Goal: Obtain resource: Obtain resource

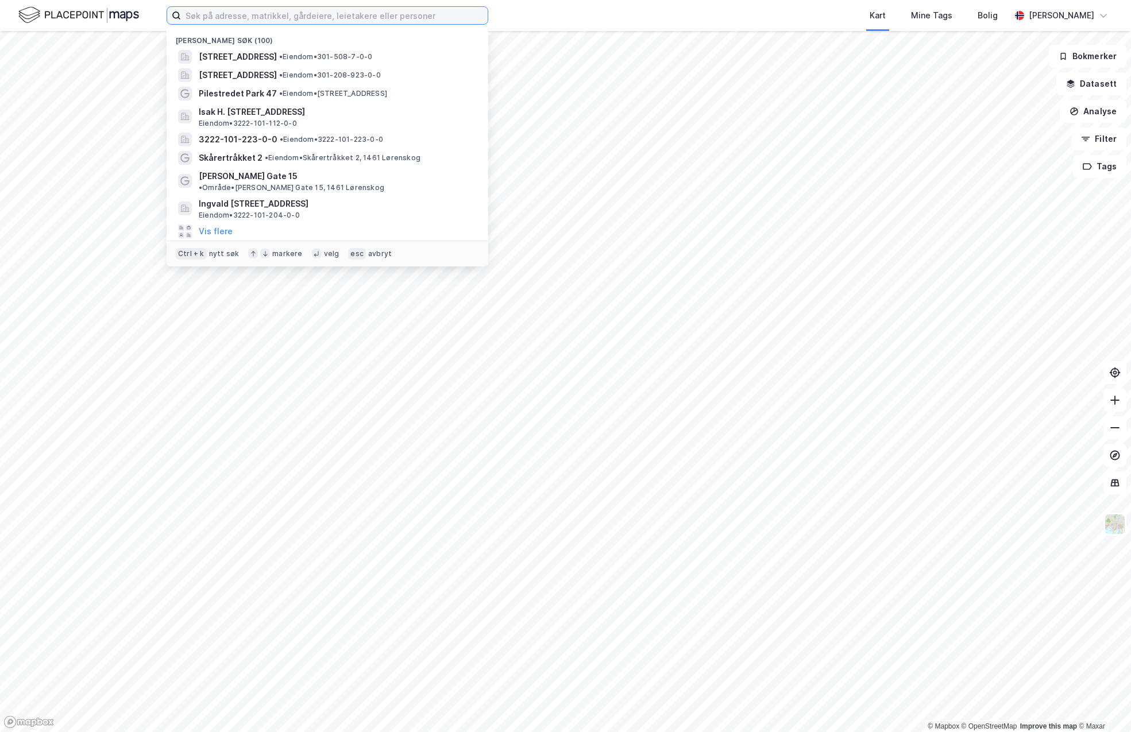
click at [276, 21] on input at bounding box center [334, 15] width 307 height 17
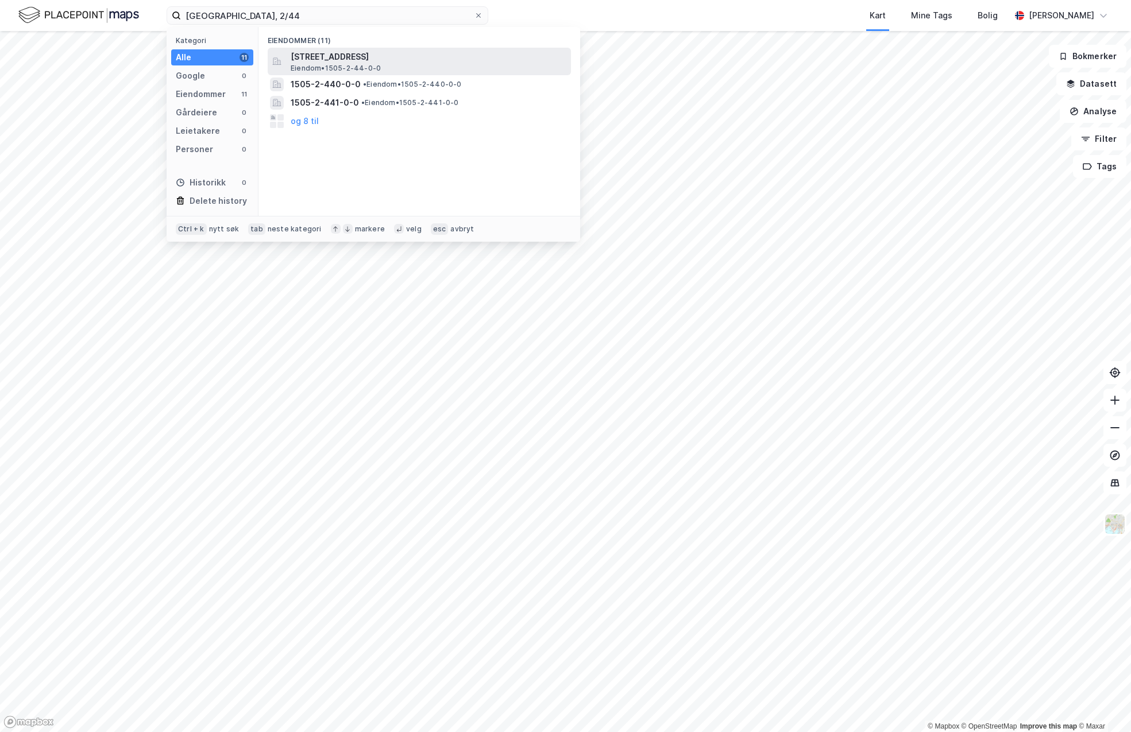
click at [428, 62] on span "[STREET_ADDRESS]" at bounding box center [429, 57] width 276 height 14
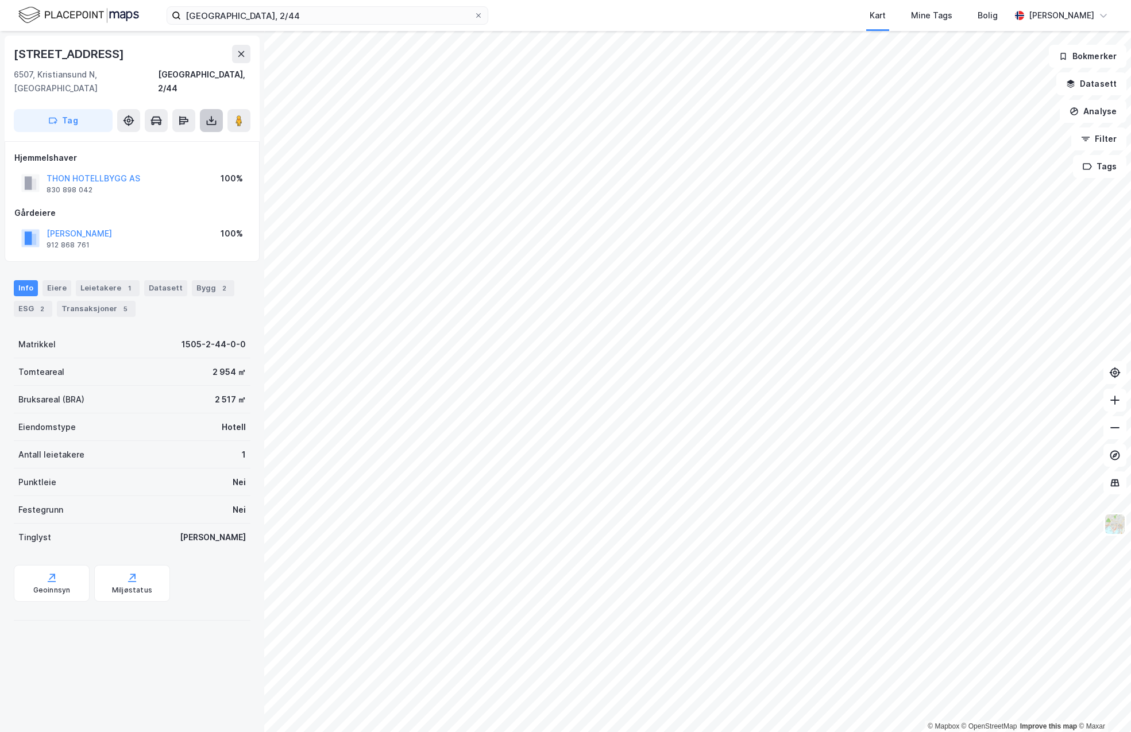
click at [218, 111] on button at bounding box center [211, 120] width 23 height 23
click at [192, 134] on div "Last ned grunnbok" at bounding box center [161, 143] width 122 height 18
click at [201, 15] on input "[GEOGRAPHIC_DATA], 2/44" at bounding box center [327, 15] width 293 height 17
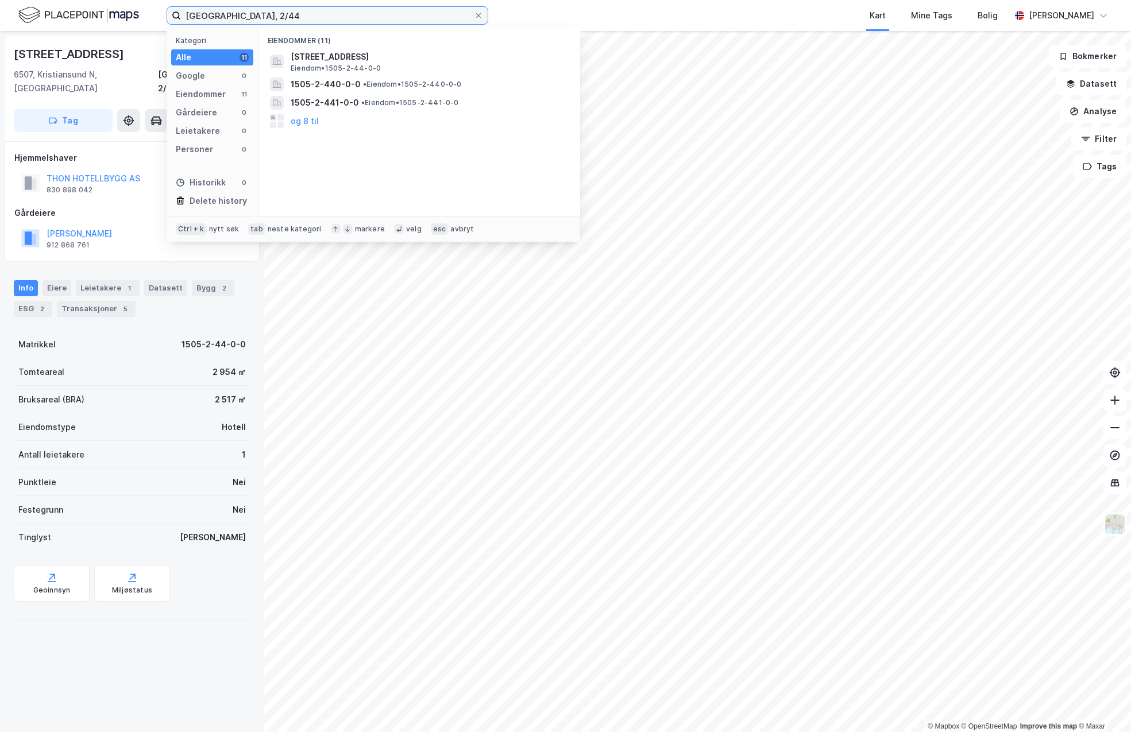
click at [201, 15] on input "[GEOGRAPHIC_DATA], 2/44" at bounding box center [327, 15] width 293 height 17
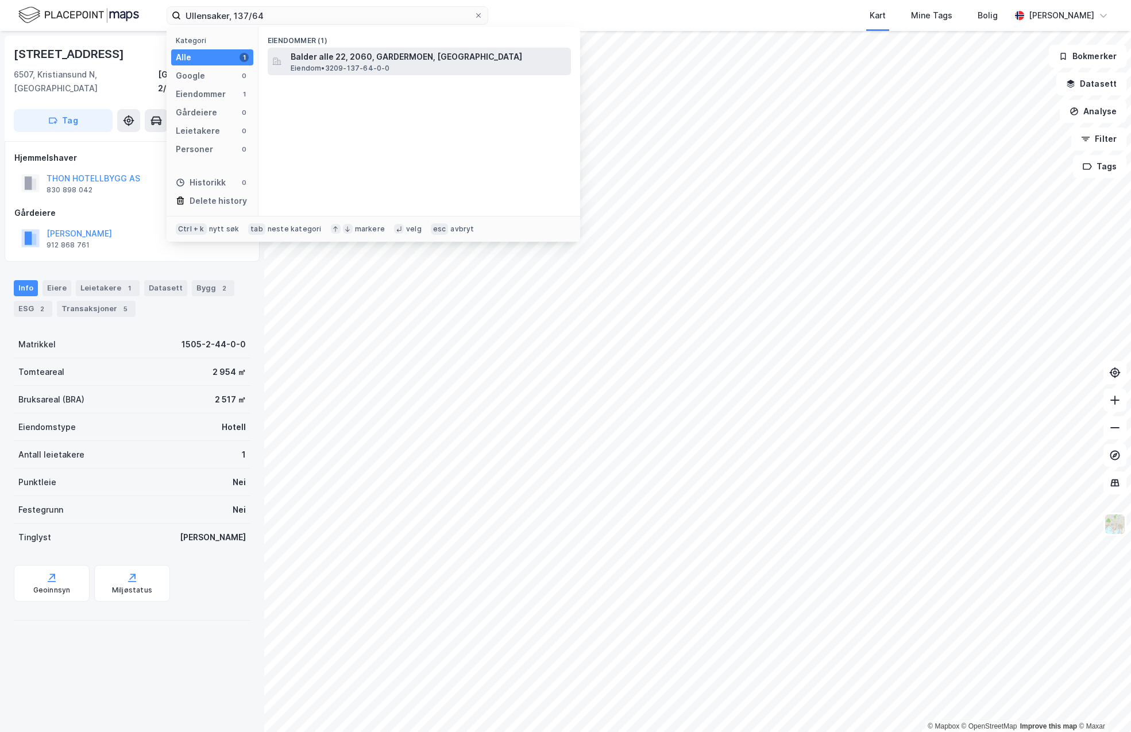
click at [351, 58] on span "Balder alle 22, 2060, GARDERMOEN, [GEOGRAPHIC_DATA]" at bounding box center [429, 57] width 276 height 14
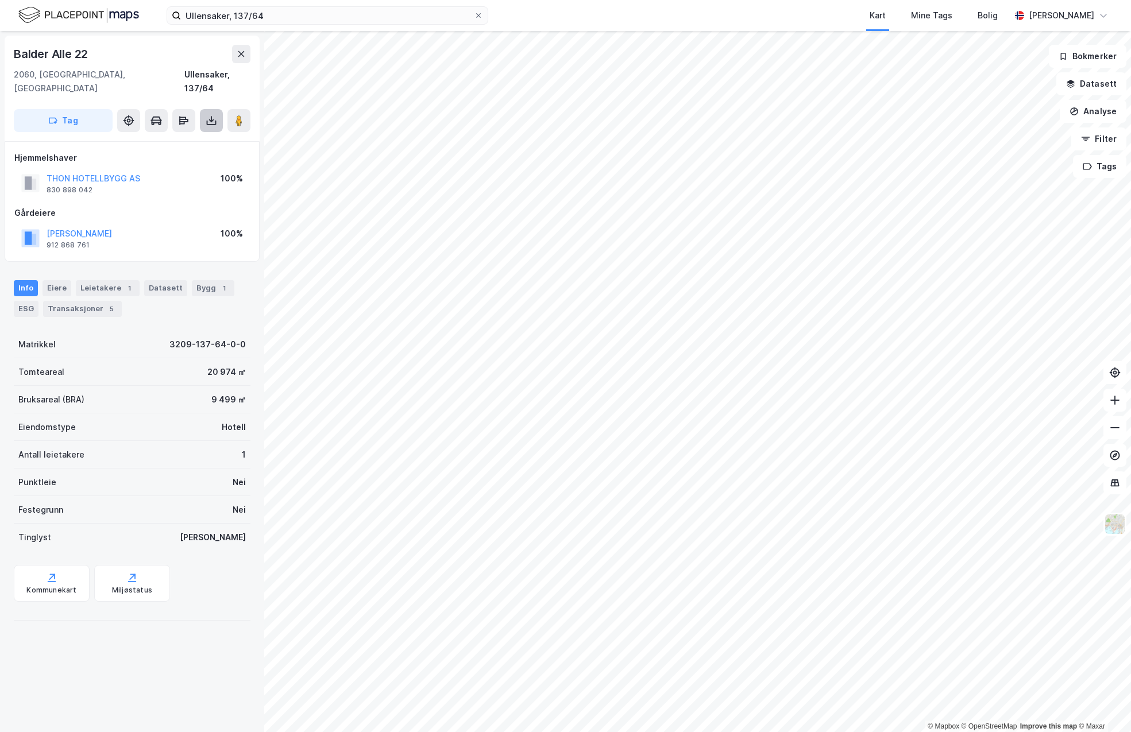
click at [216, 115] on icon at bounding box center [211, 120] width 11 height 11
click at [205, 134] on div "Last ned grunnbok" at bounding box center [161, 143] width 122 height 18
click at [180, 621] on div "Balder Alle 22 2060, [GEOGRAPHIC_DATA], [GEOGRAPHIC_DATA], 137/64 Tag Last ned …" at bounding box center [132, 381] width 264 height 701
click at [192, 14] on input "Ullensaker, 137/64" at bounding box center [327, 15] width 293 height 17
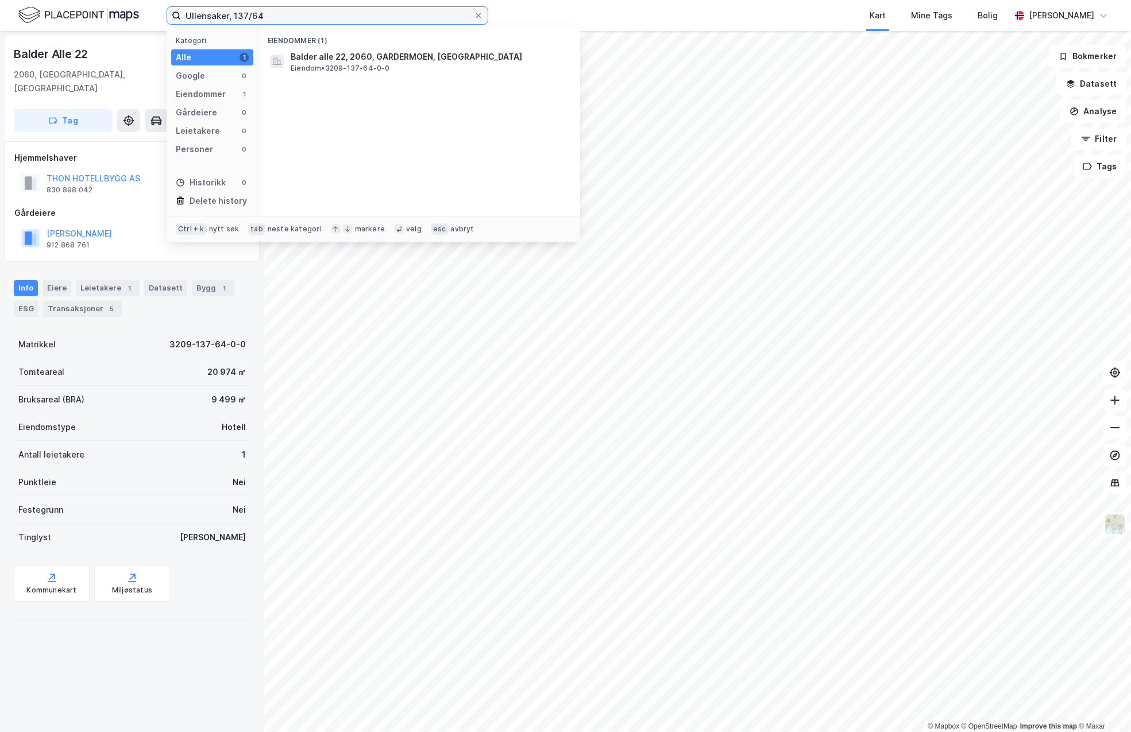
click at [192, 14] on input "Ullensaker, 137/64" at bounding box center [327, 15] width 293 height 17
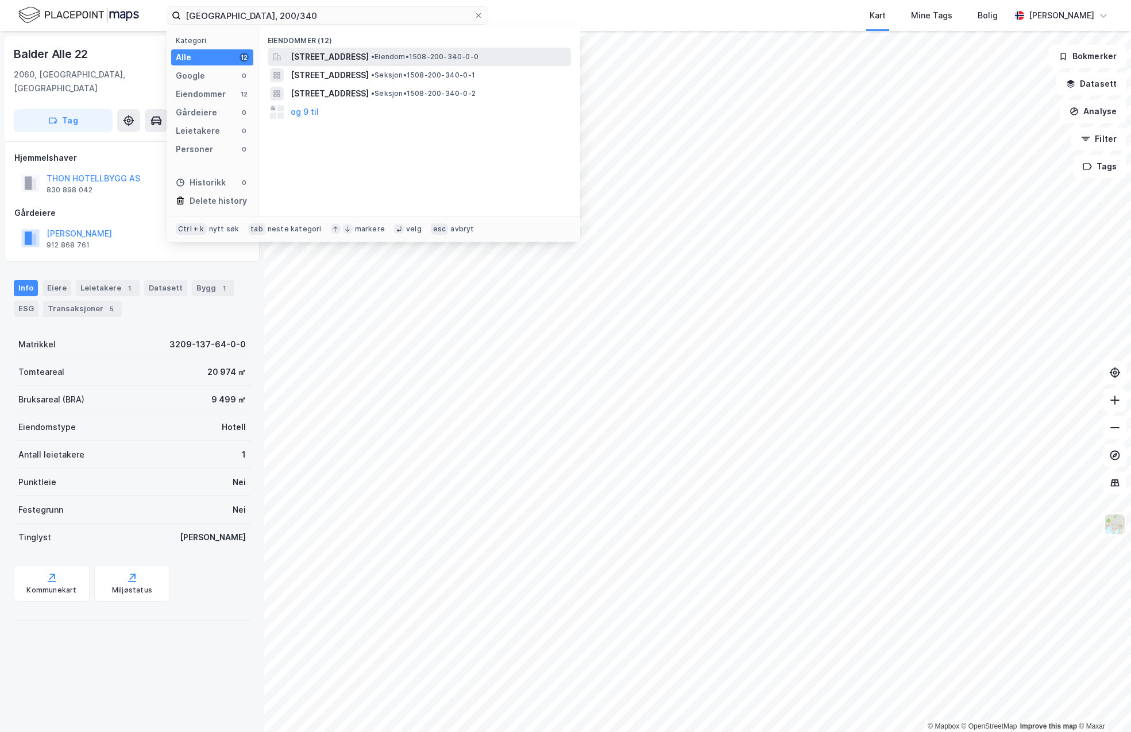
click at [315, 59] on span "[STREET_ADDRESS]" at bounding box center [330, 57] width 78 height 14
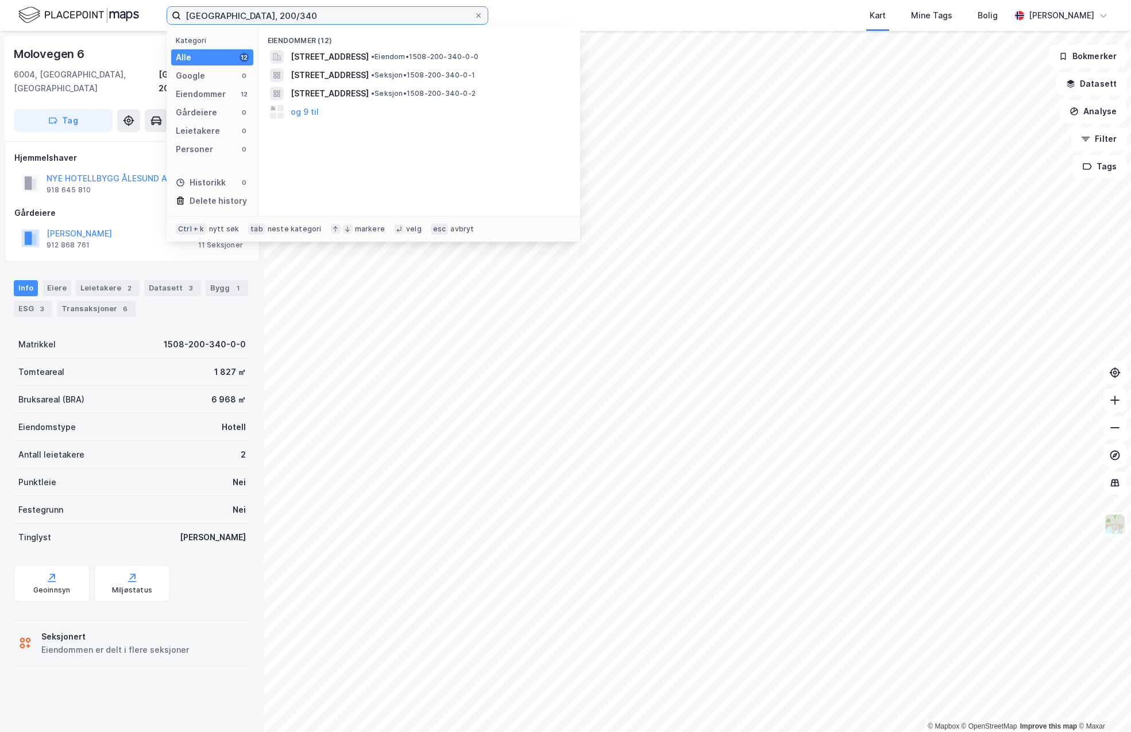
drag, startPoint x: 284, startPoint y: 10, endPoint x: 43, endPoint y: 21, distance: 241.4
click at [44, 22] on div "Ålesund, 200/340 Kategori Alle 12 Google 0 Eiendommer 12 Gårdeiere 0 Leietakere…" at bounding box center [565, 15] width 1131 height 31
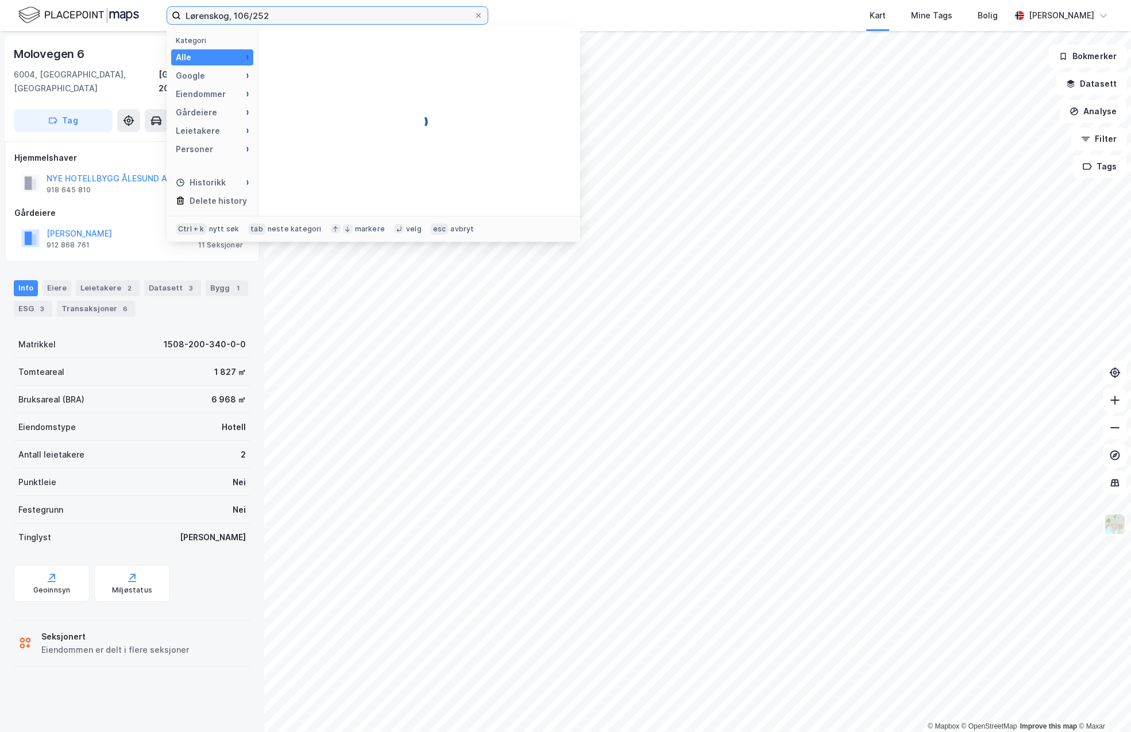
type input "Lørenskog, 106/252"
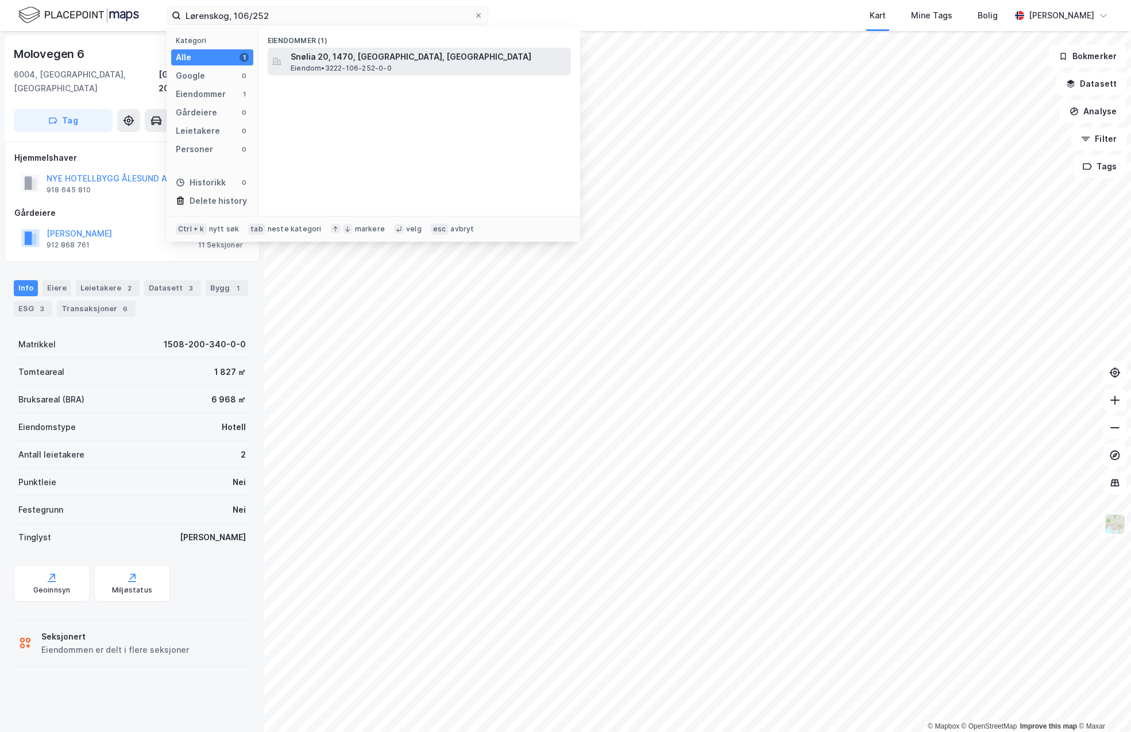
click at [382, 64] on span "Eiendom • 3222-106-252-0-0" at bounding box center [341, 68] width 101 height 9
